Goal: Communication & Community: Answer question/provide support

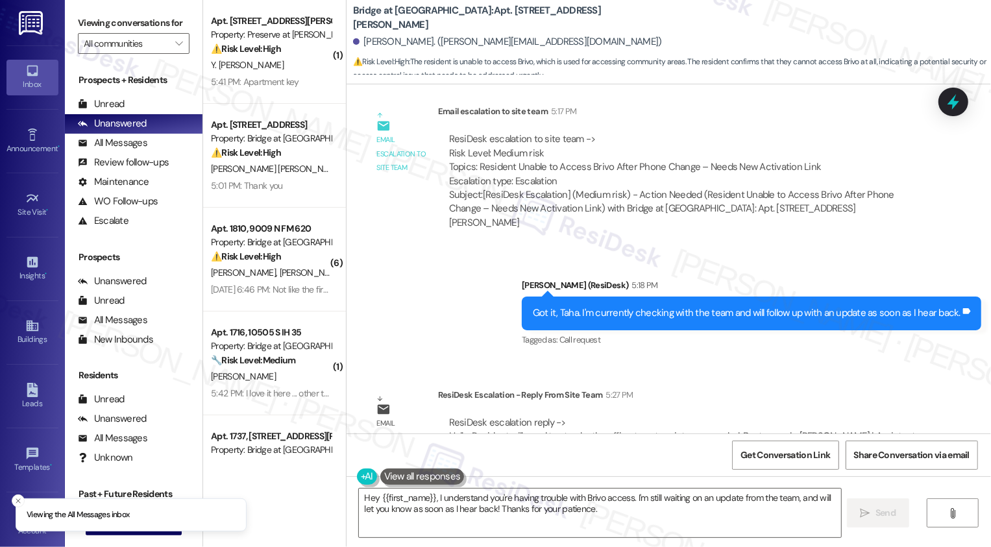
scroll to position [974, 0]
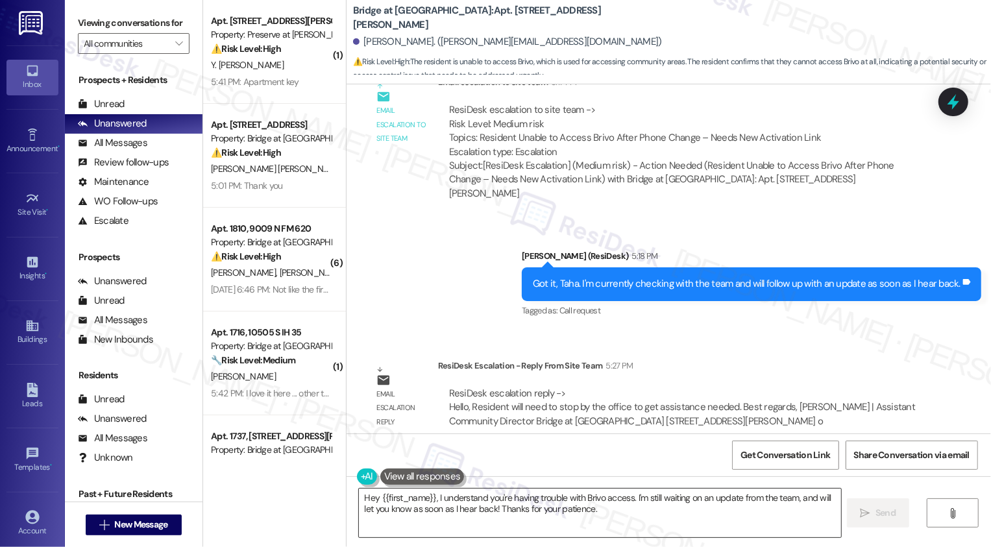
click at [417, 507] on textarea "Hey {{first_name}}, I understand you're having trouble with Brivo access. I'm s…" at bounding box center [600, 513] width 482 height 49
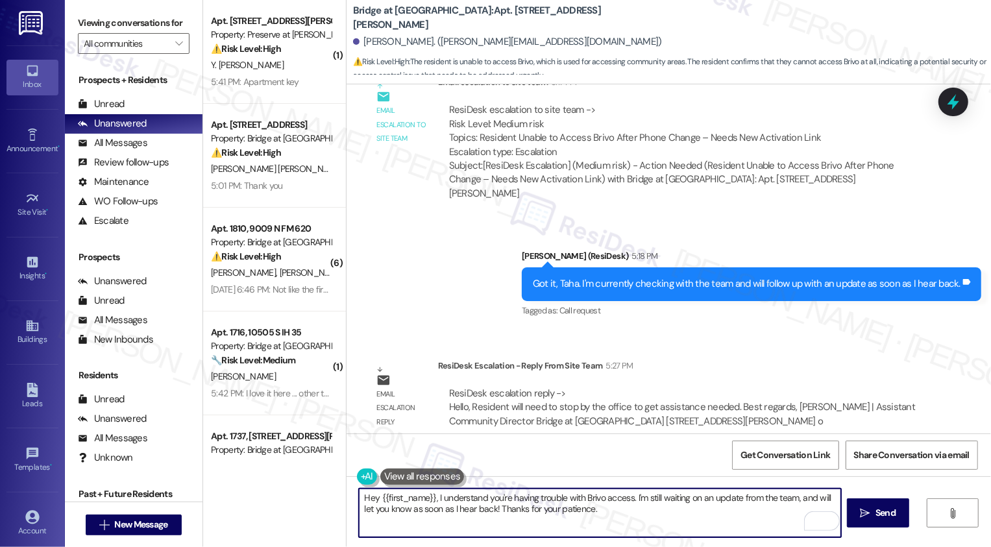
drag, startPoint x: 431, startPoint y: 498, endPoint x: 631, endPoint y: 516, distance: 200.7
click at [631, 516] on textarea "Hey {{first_name}}, I understand you're having trouble with Brivo access. I'm s…" at bounding box center [600, 513] width 482 height 49
paste textarea "Resident will need to stop by the office to get assistance needed"
click at [448, 498] on textarea "Hey {{first_name}}, Resident will need to stop by the office to get assistance …" at bounding box center [600, 513] width 482 height 49
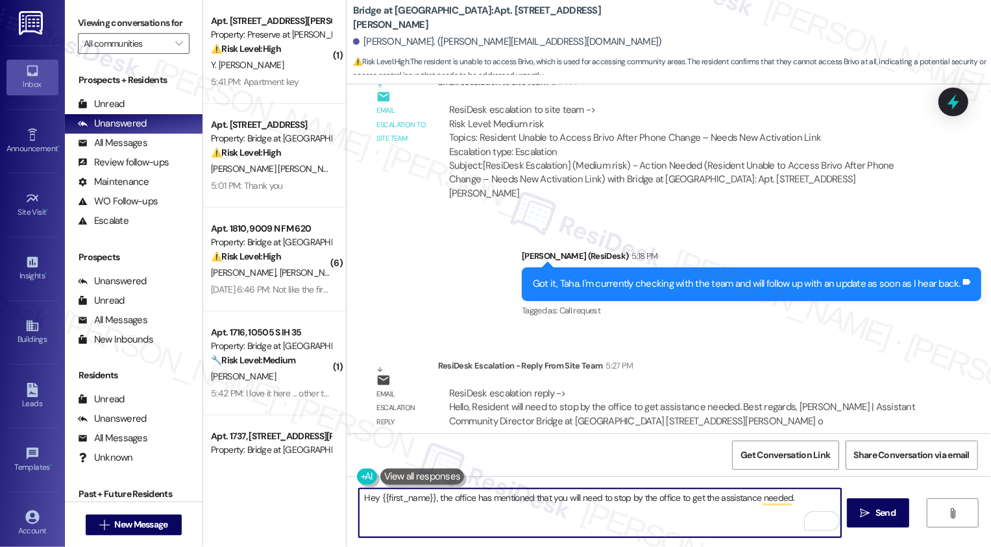
click at [794, 497] on textarea "Hey {{first_name}}, the office has mentioned that you will need to stop by the …" at bounding box center [600, 513] width 482 height 49
type textarea "Hey {{first_name}}, the office has mentioned that you will need to stop by the …"
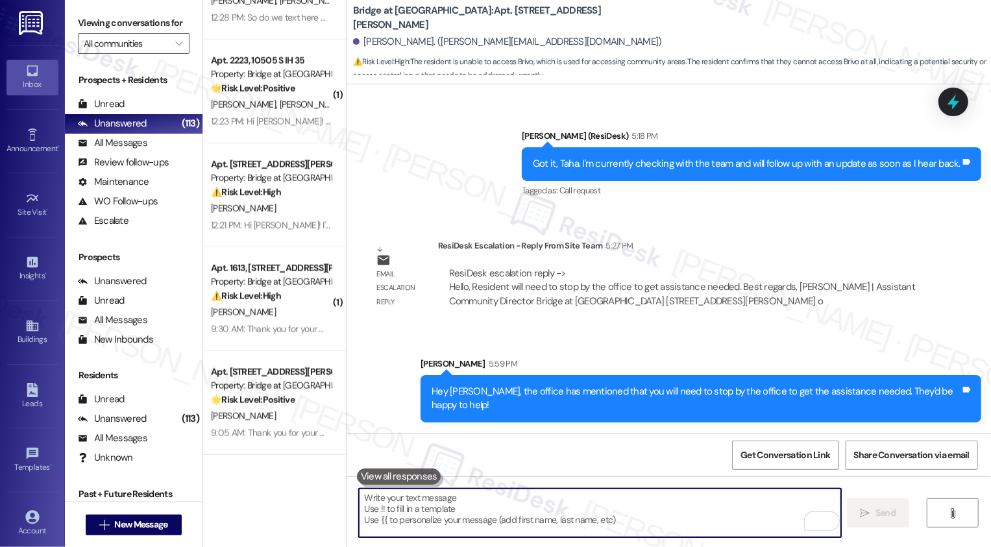
scroll to position [1155, 0]
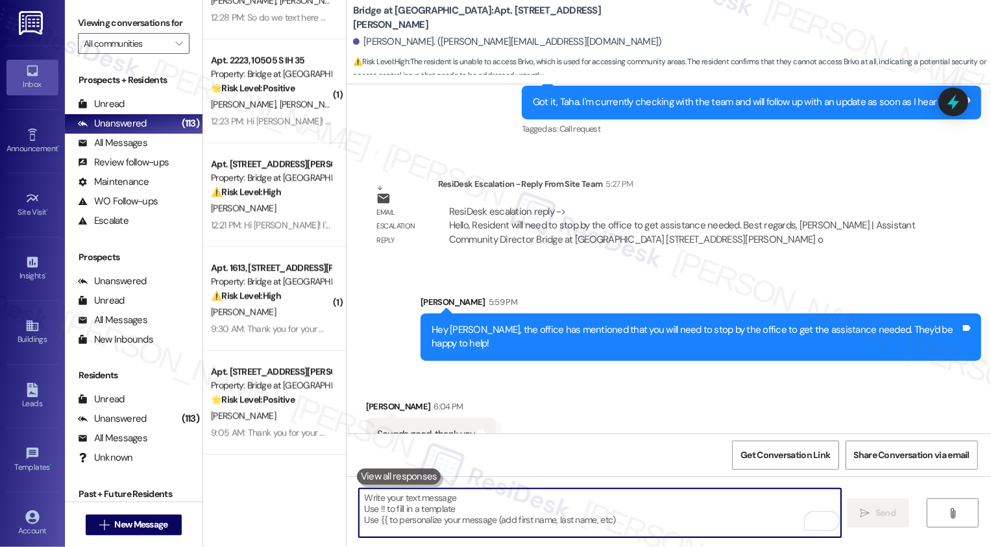
click at [489, 499] on textarea "To enrich screen reader interactions, please activate Accessibility in Grammarl…" at bounding box center [600, 513] width 482 height 49
click at [487, 506] on textarea "To enrich screen reader interactions, please activate Accessibility in Grammarl…" at bounding box center [600, 513] width 482 height 49
type textarea "You're very welcome!"
click at [175, 49] on icon "" at bounding box center [178, 43] width 7 height 10
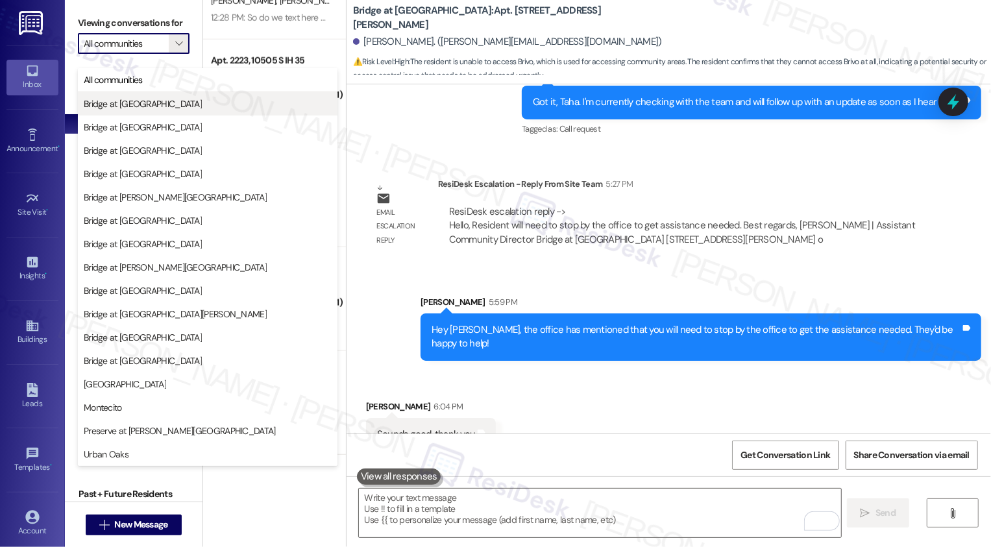
scroll to position [1154, 0]
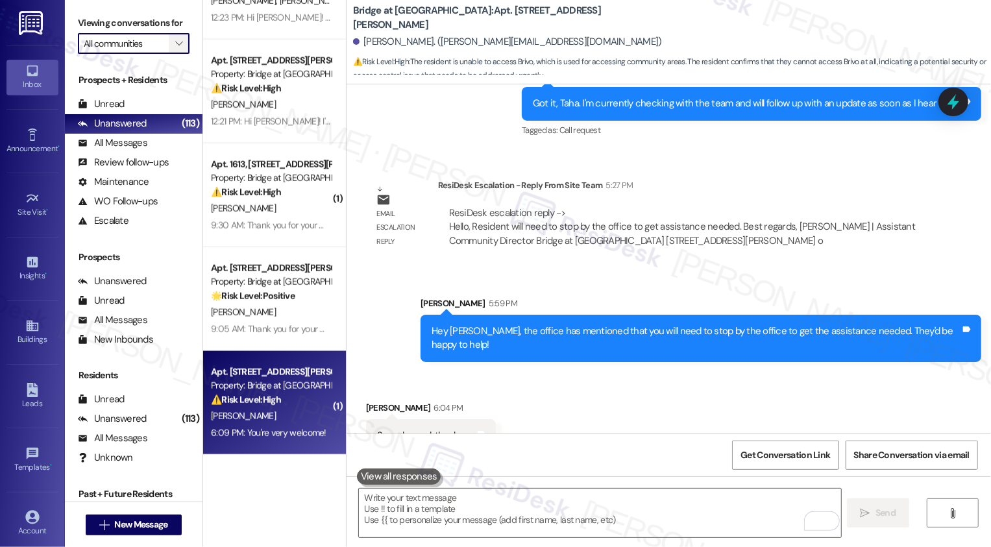
click at [175, 49] on icon "" at bounding box center [178, 43] width 7 height 10
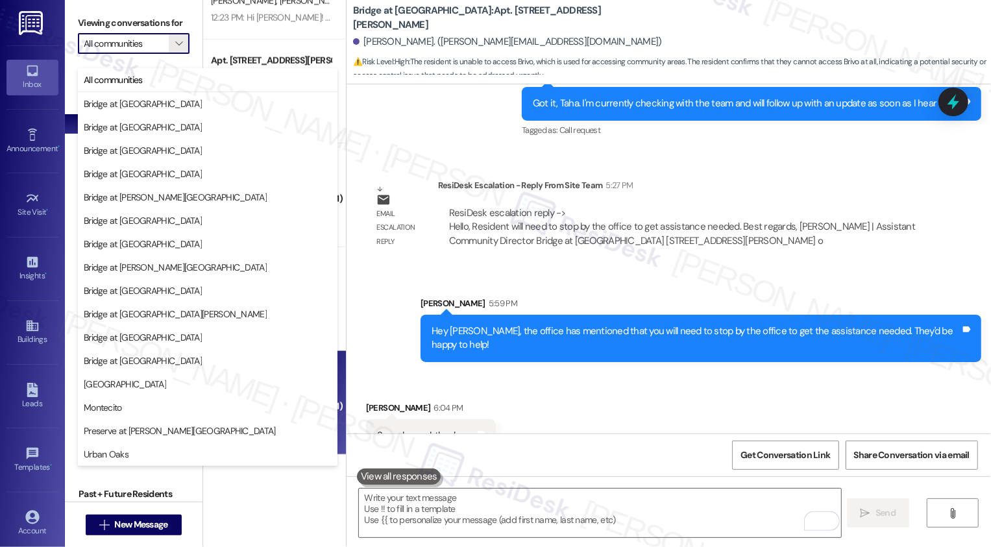
click at [275, 511] on div "( 1 ) Apt. 515, 10505 S IH 35 Property: Bridge at [PERSON_NAME] 🌟 Risk Level: P…" at bounding box center [274, 273] width 143 height 547
click at [273, 521] on div "( 1 ) Apt. 515, 10505 S IH 35 Property: Bridge at [PERSON_NAME] 🌟 Risk Level: P…" at bounding box center [274, 273] width 143 height 547
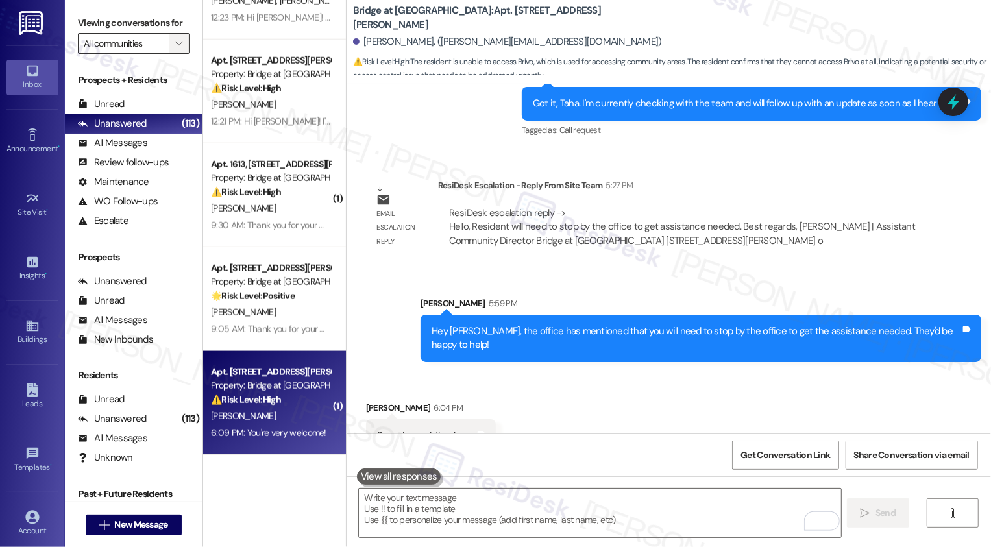
click at [173, 52] on span "" at bounding box center [179, 43] width 12 height 21
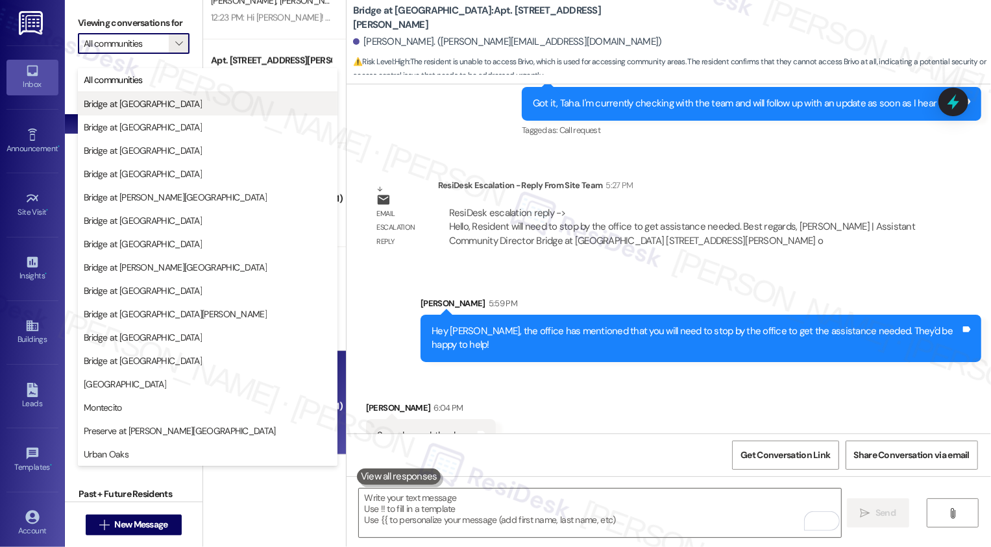
click at [162, 105] on span "Bridge at [GEOGRAPHIC_DATA]" at bounding box center [208, 103] width 248 height 13
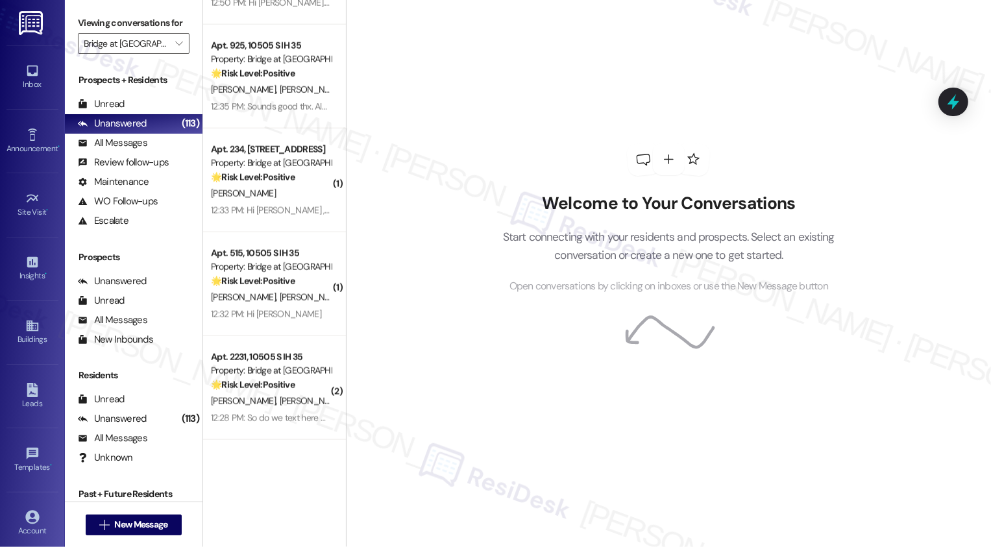
scroll to position [1310, 0]
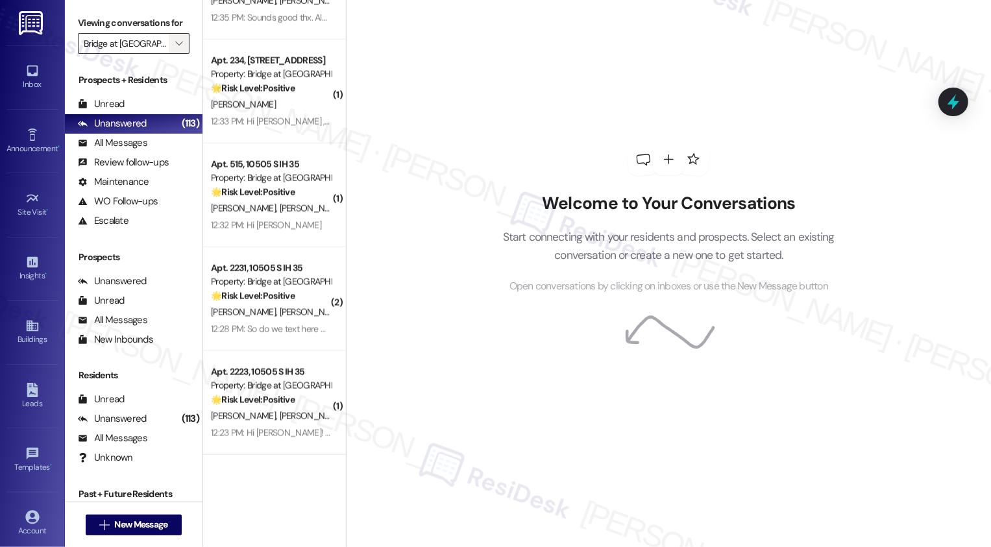
click at [175, 49] on icon "" at bounding box center [178, 43] width 7 height 10
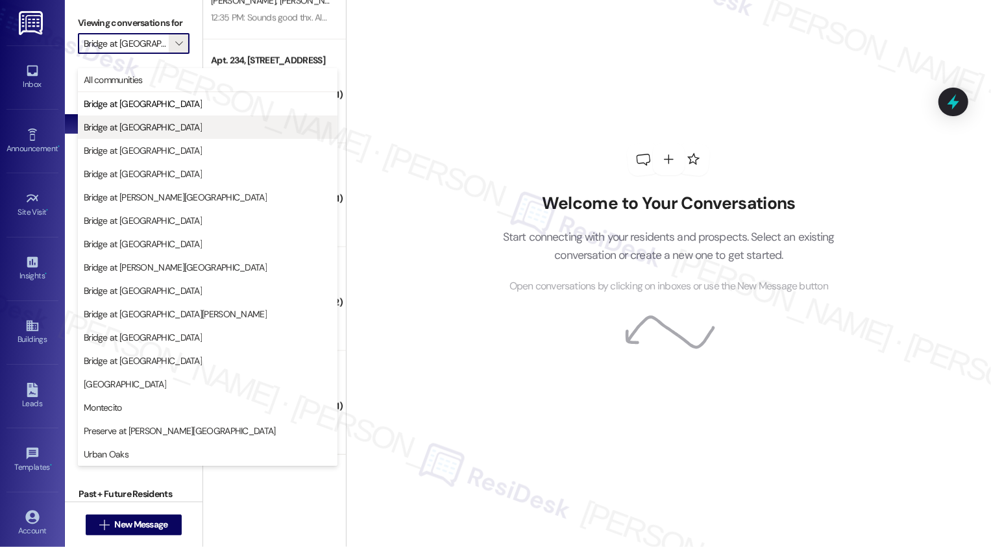
click at [154, 132] on span "Bridge at [GEOGRAPHIC_DATA]" at bounding box center [208, 127] width 248 height 13
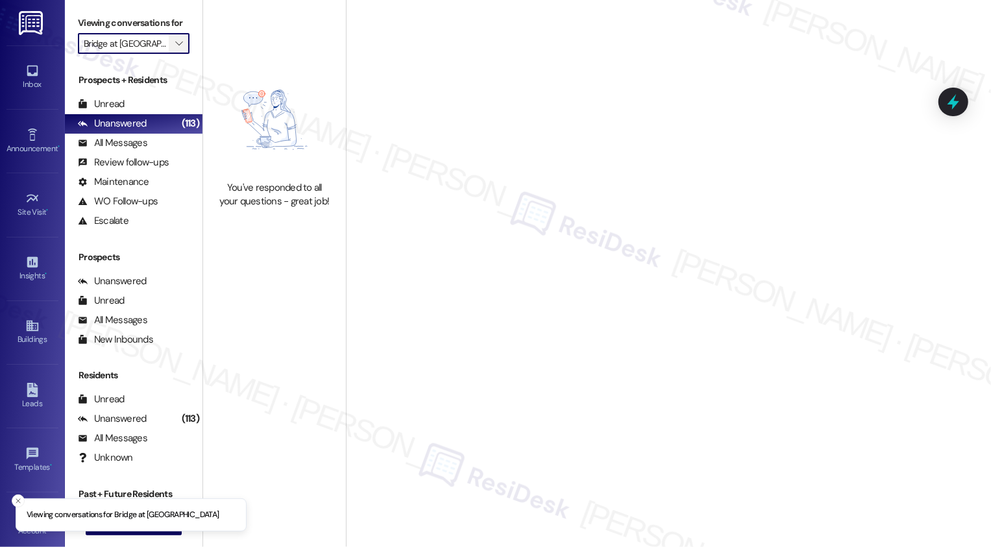
click at [175, 49] on icon "" at bounding box center [178, 43] width 7 height 10
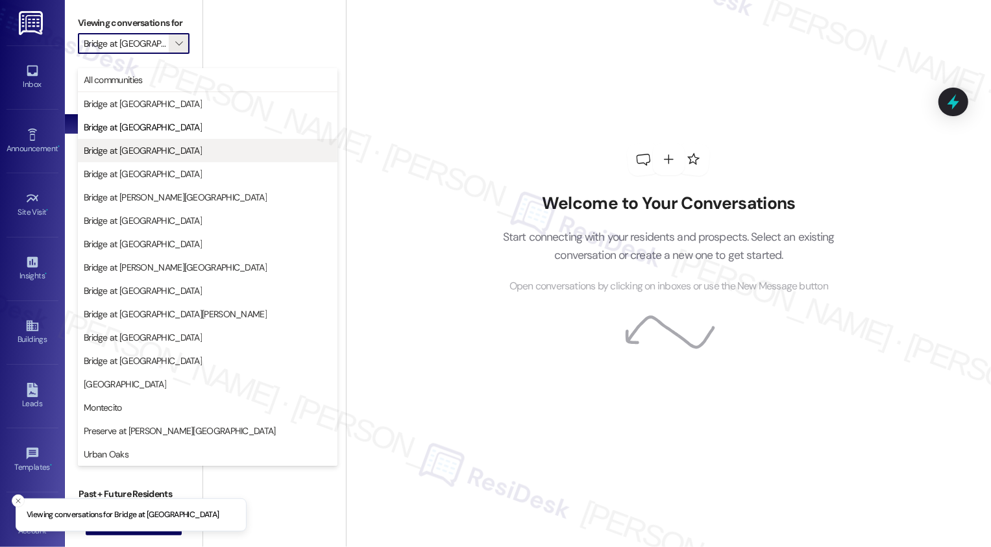
click at [162, 147] on span "Bridge at [GEOGRAPHIC_DATA]" at bounding box center [143, 150] width 118 height 13
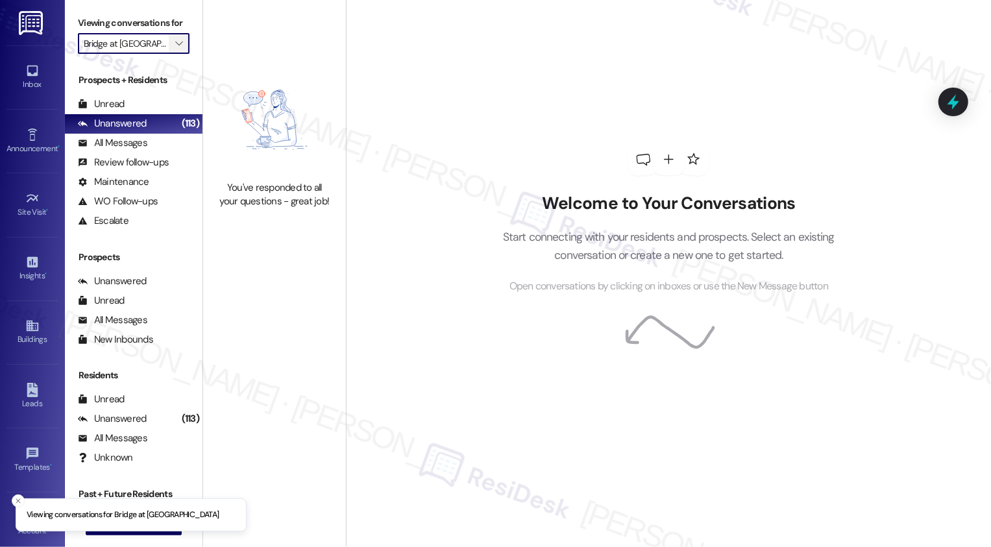
type input "Bridge at [GEOGRAPHIC_DATA]"
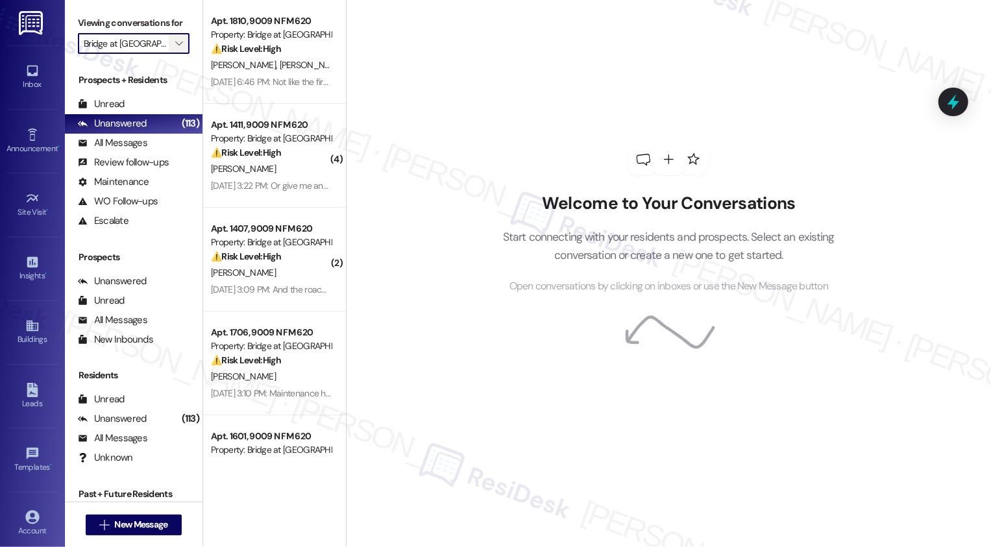
click at [175, 49] on icon "" at bounding box center [178, 43] width 7 height 10
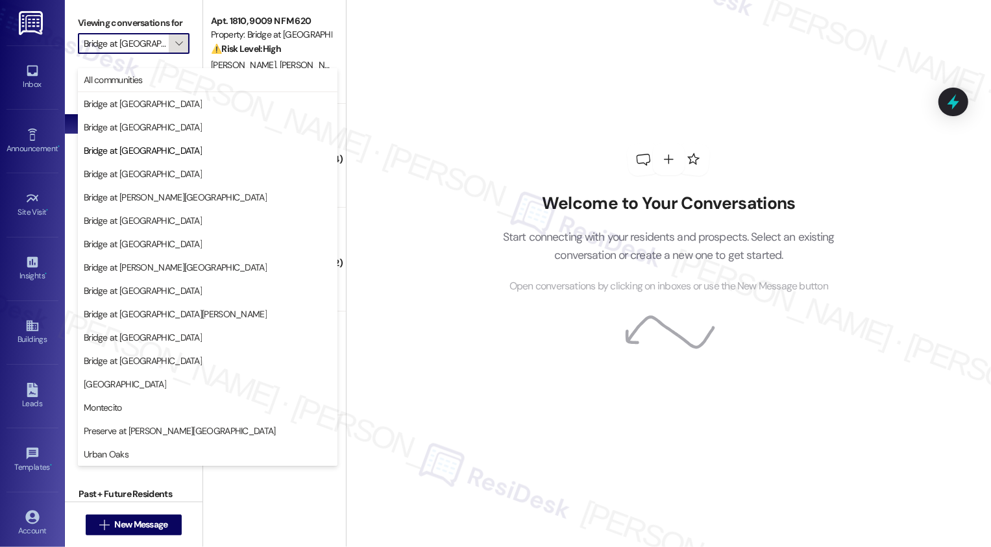
scroll to position [0, 12]
click at [458, 171] on div "Welcome to Your Conversations Start connecting with your residents and prospect…" at bounding box center [668, 273] width 645 height 547
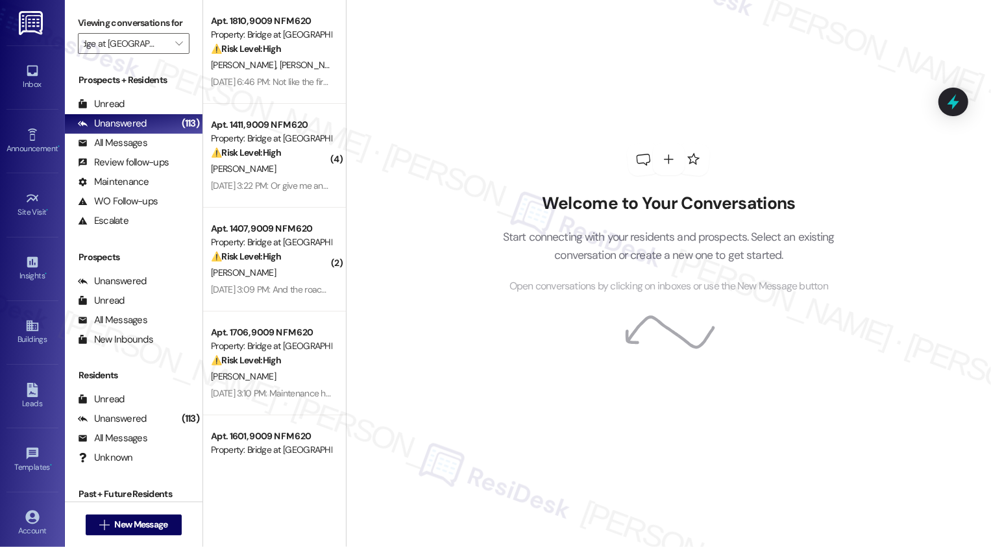
scroll to position [0, 0]
